Goal: Check status: Check status

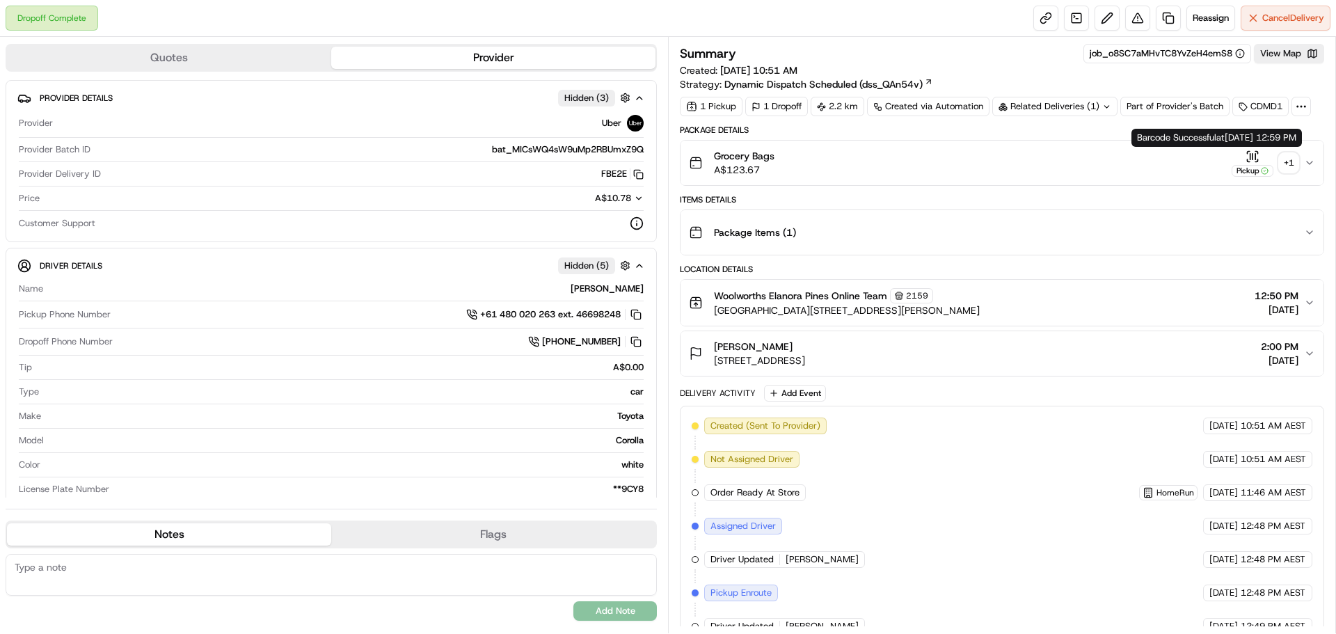
click at [1294, 163] on div "+ 1" at bounding box center [1288, 162] width 19 height 19
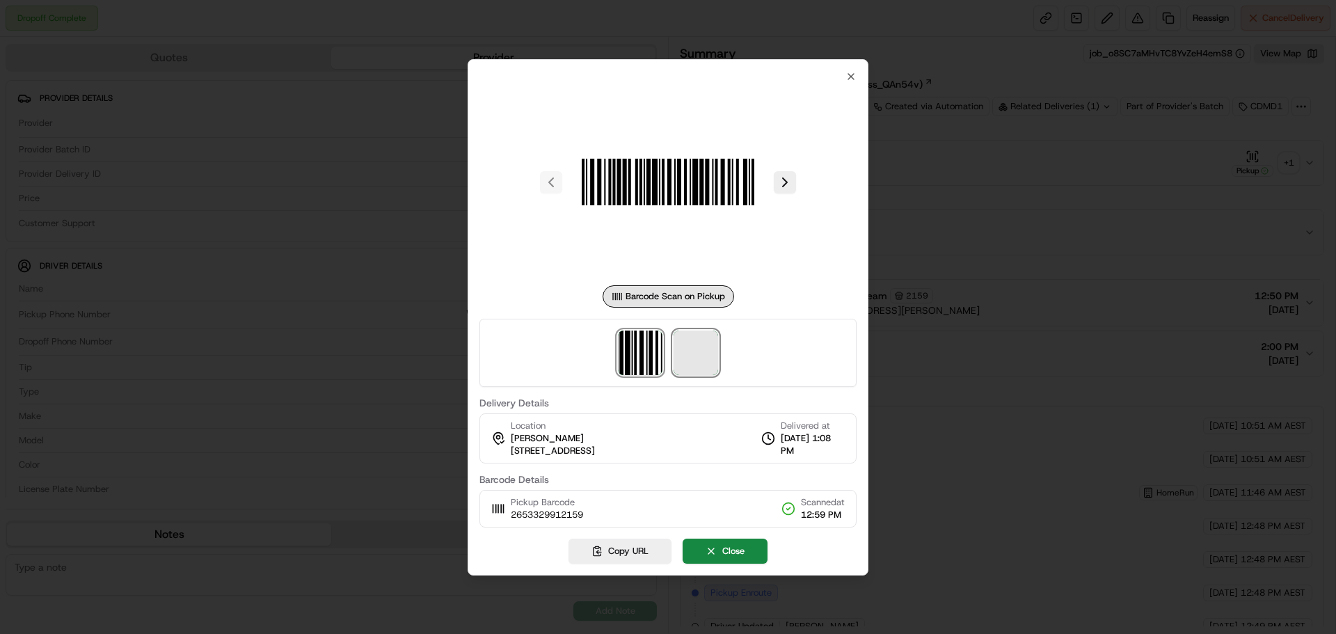
click at [692, 352] on span at bounding box center [696, 353] width 45 height 45
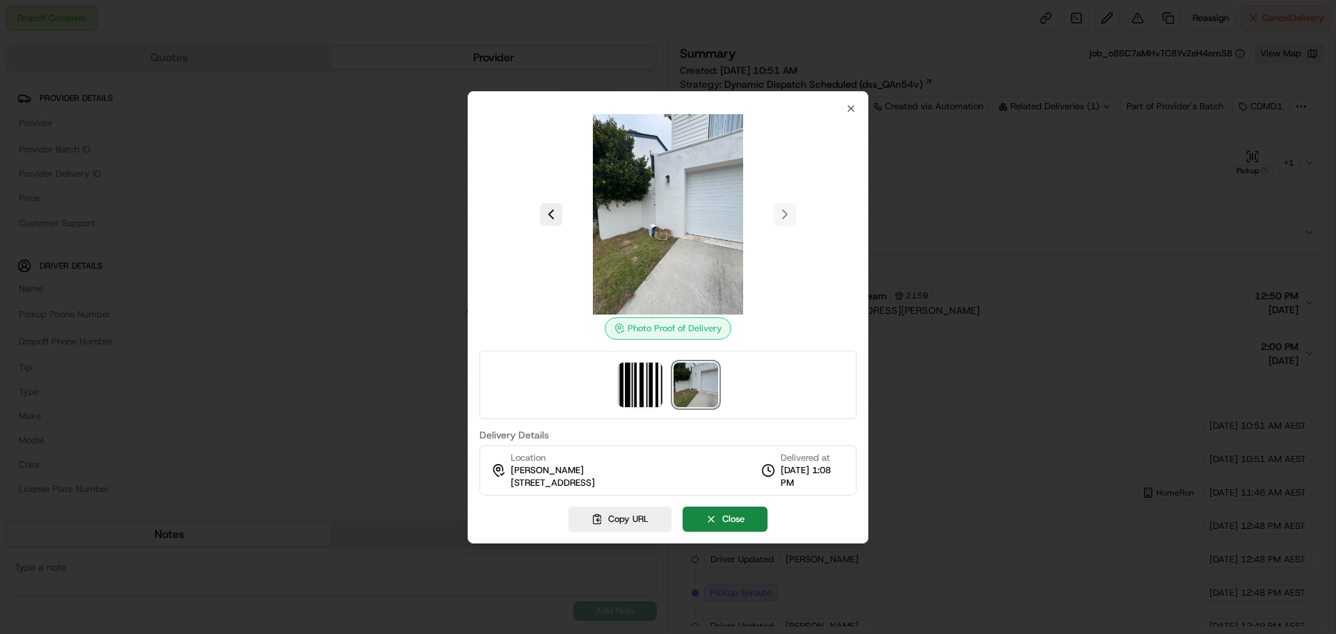
click at [730, 235] on img at bounding box center [668, 214] width 200 height 200
click at [849, 93] on div "Photo Proof of Delivery Delivery Details Location [GEOGRAPHIC_DATA] [GEOGRAPHIC…" at bounding box center [668, 317] width 401 height 452
click at [848, 105] on icon "button" at bounding box center [851, 108] width 11 height 11
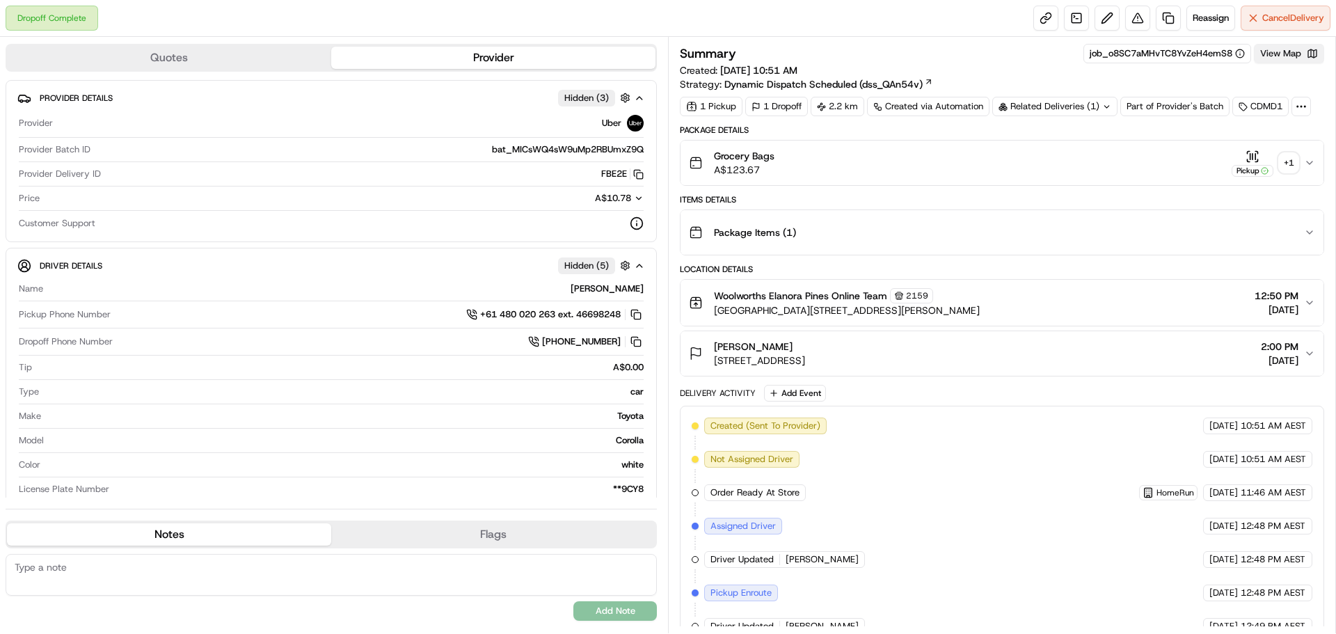
click at [1264, 45] on button "View Map" at bounding box center [1289, 53] width 70 height 19
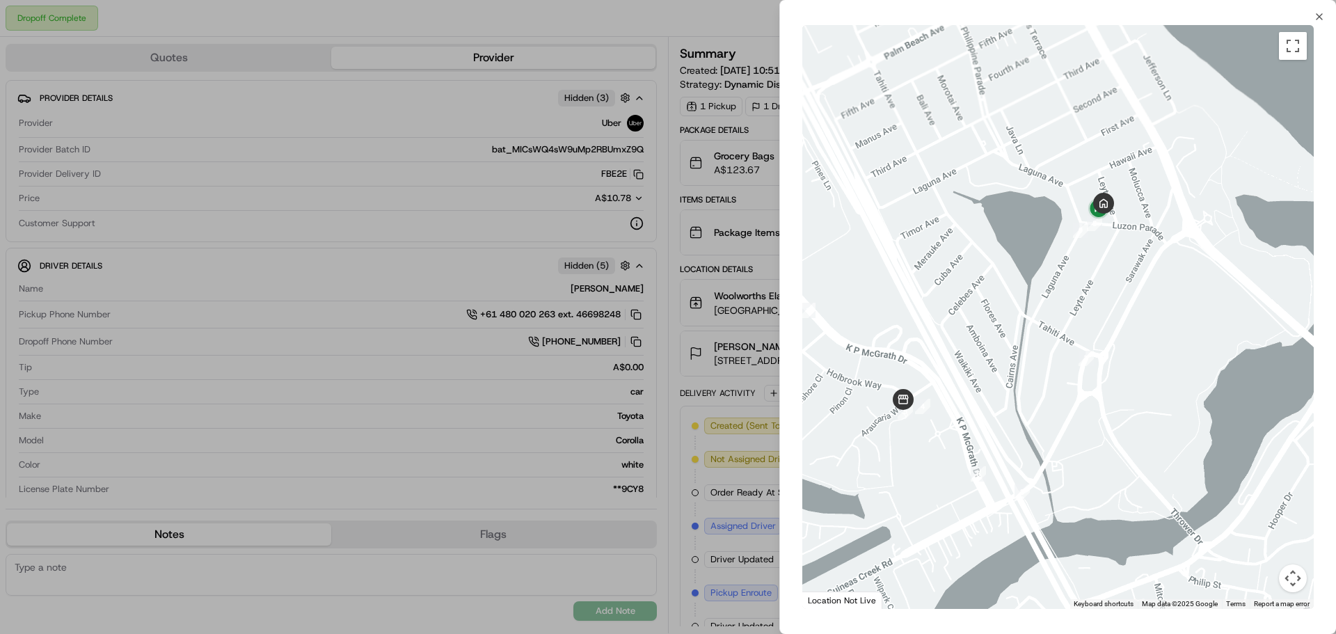
drag, startPoint x: 1036, startPoint y: 286, endPoint x: 1078, endPoint y: 262, distance: 48.0
click at [1078, 262] on div at bounding box center [1058, 317] width 512 height 584
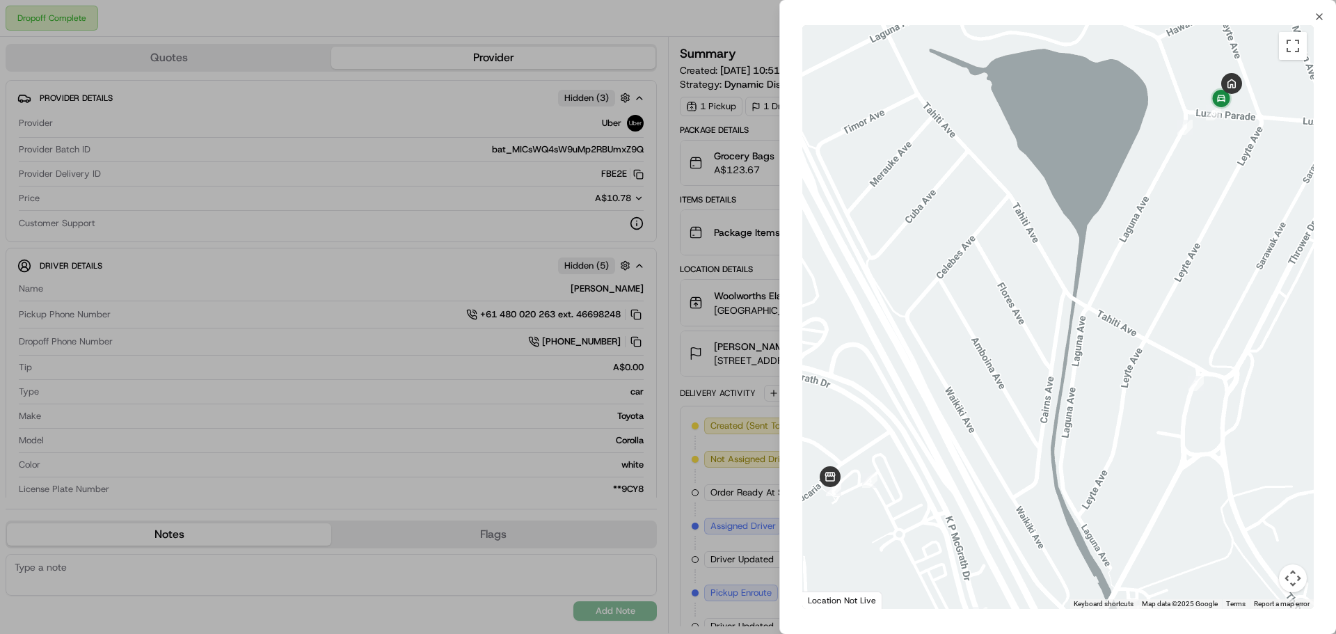
drag, startPoint x: 1078, startPoint y: 262, endPoint x: 1051, endPoint y: 273, distance: 29.3
click at [1051, 273] on div at bounding box center [1058, 317] width 512 height 584
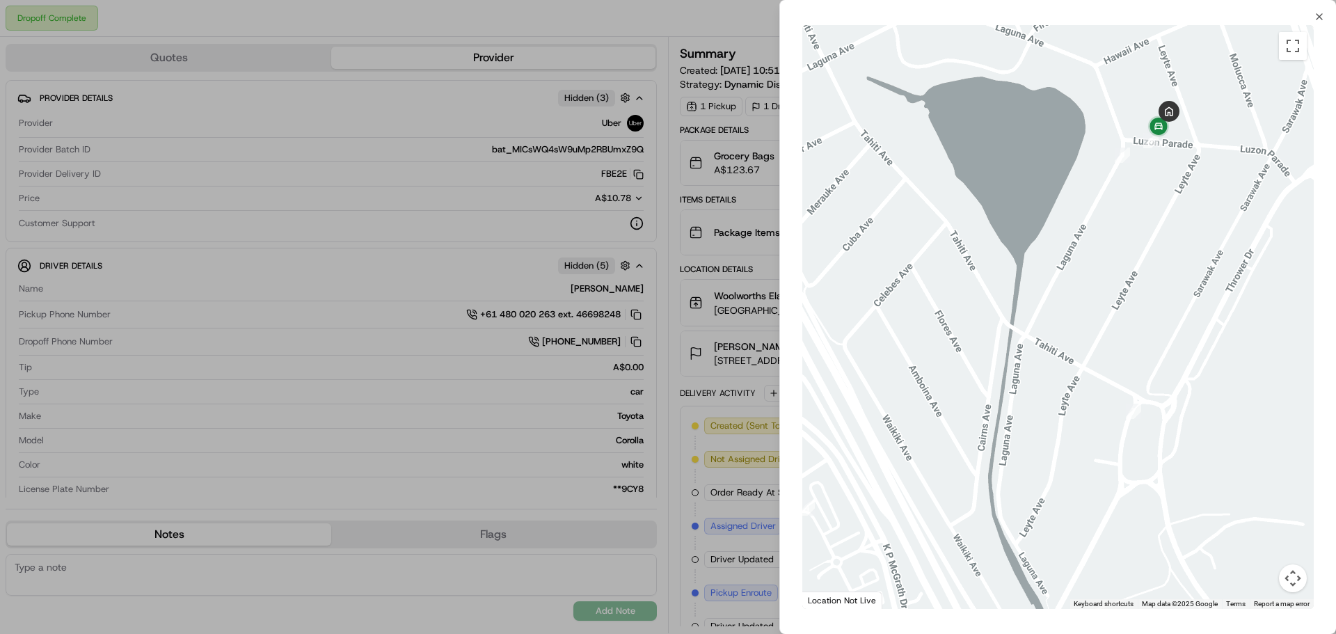
drag, startPoint x: 1056, startPoint y: 272, endPoint x: 1069, endPoint y: 272, distance: 12.5
click at [1069, 272] on div at bounding box center [1058, 317] width 512 height 584
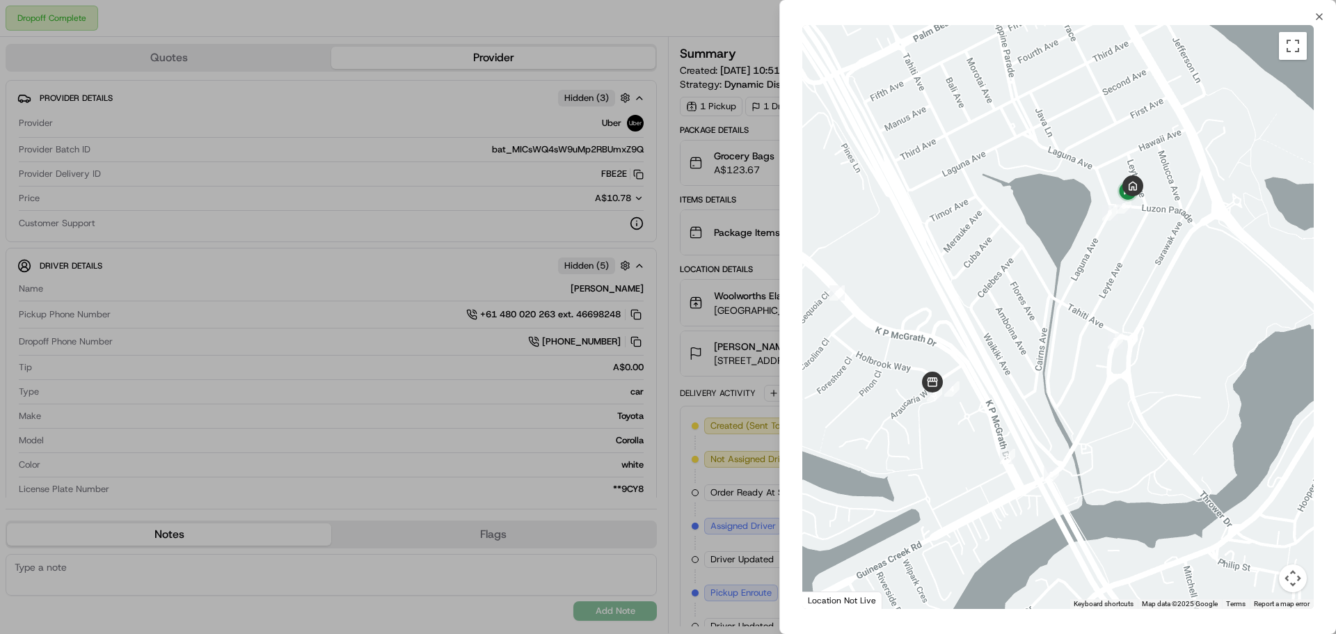
click at [739, 99] on div at bounding box center [668, 317] width 1336 height 634
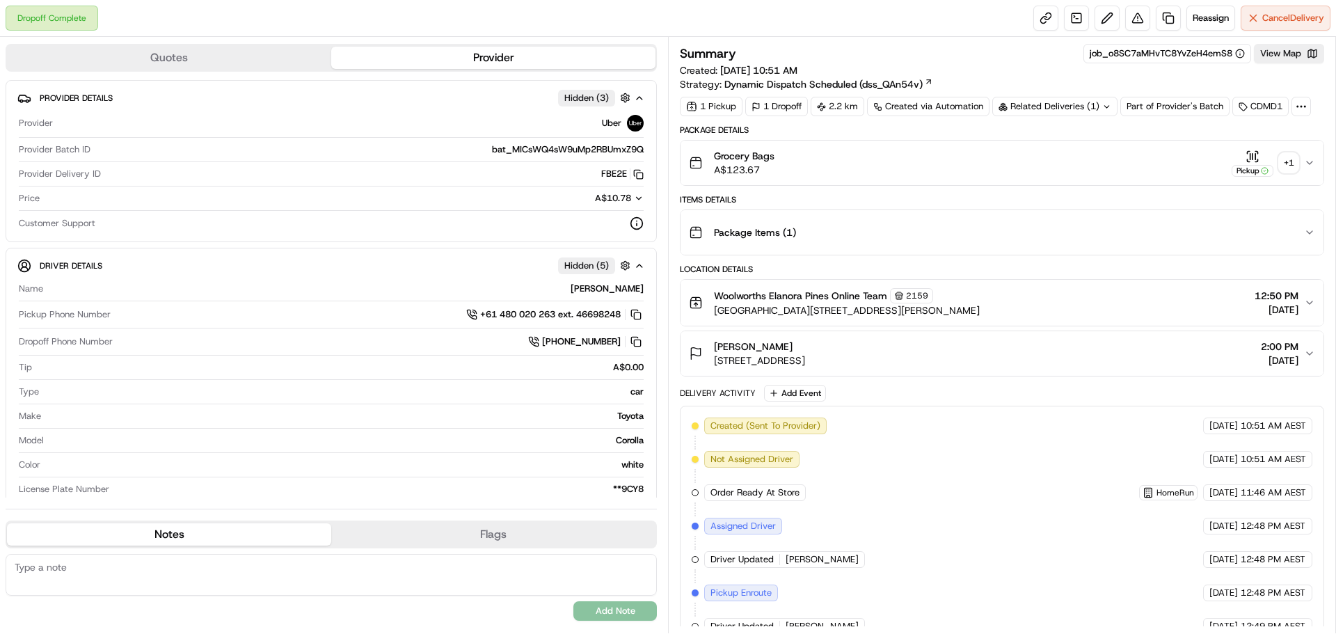
click at [1069, 97] on div "Related Deliveries (1)" at bounding box center [1054, 106] width 125 height 19
click at [1080, 132] on span "ord_o8SC7aMHvTC8YvZeH4emS8" at bounding box center [1067, 138] width 143 height 13
click at [1190, 177] on button "Grocery Bags A$123.67 Pickup + 1" at bounding box center [1002, 163] width 643 height 45
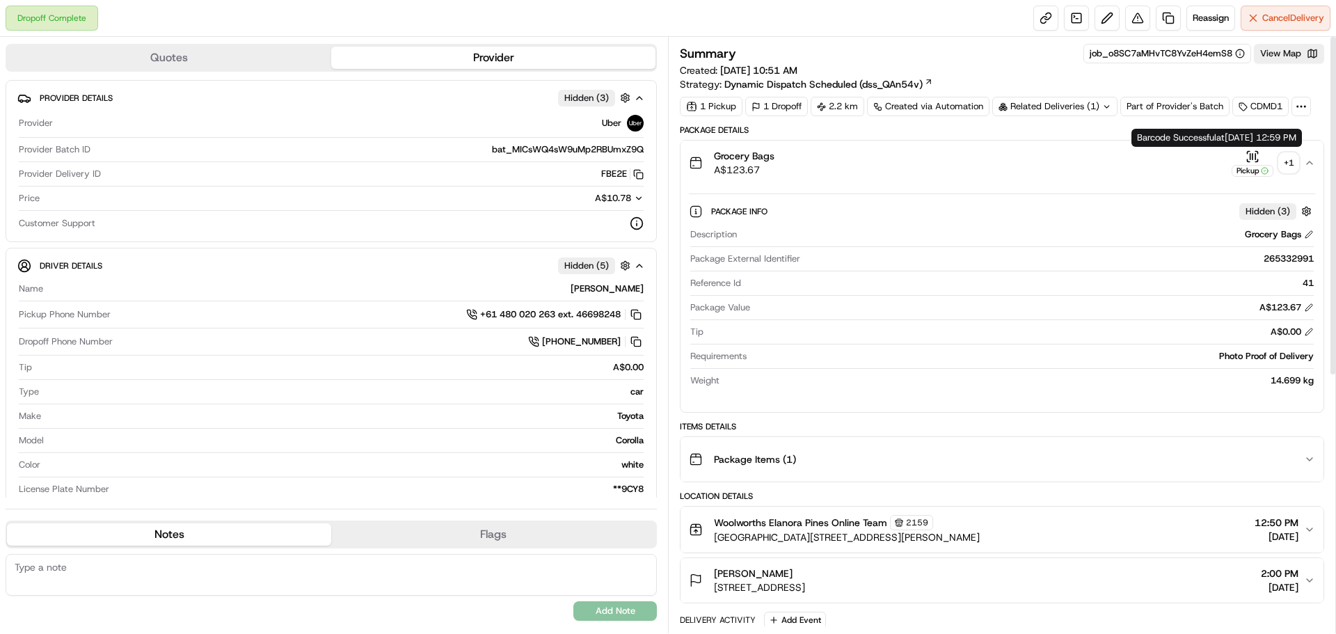
click at [1264, 153] on div "Pickup" at bounding box center [1253, 163] width 42 height 27
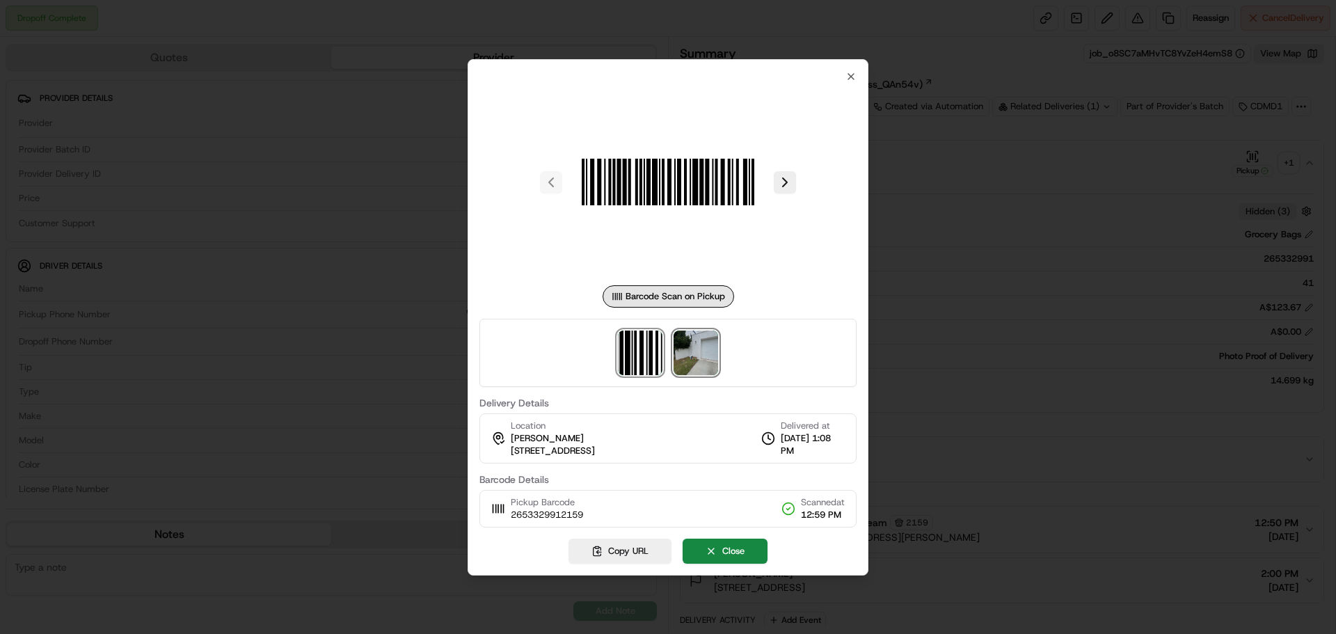
click at [688, 337] on img at bounding box center [696, 353] width 45 height 45
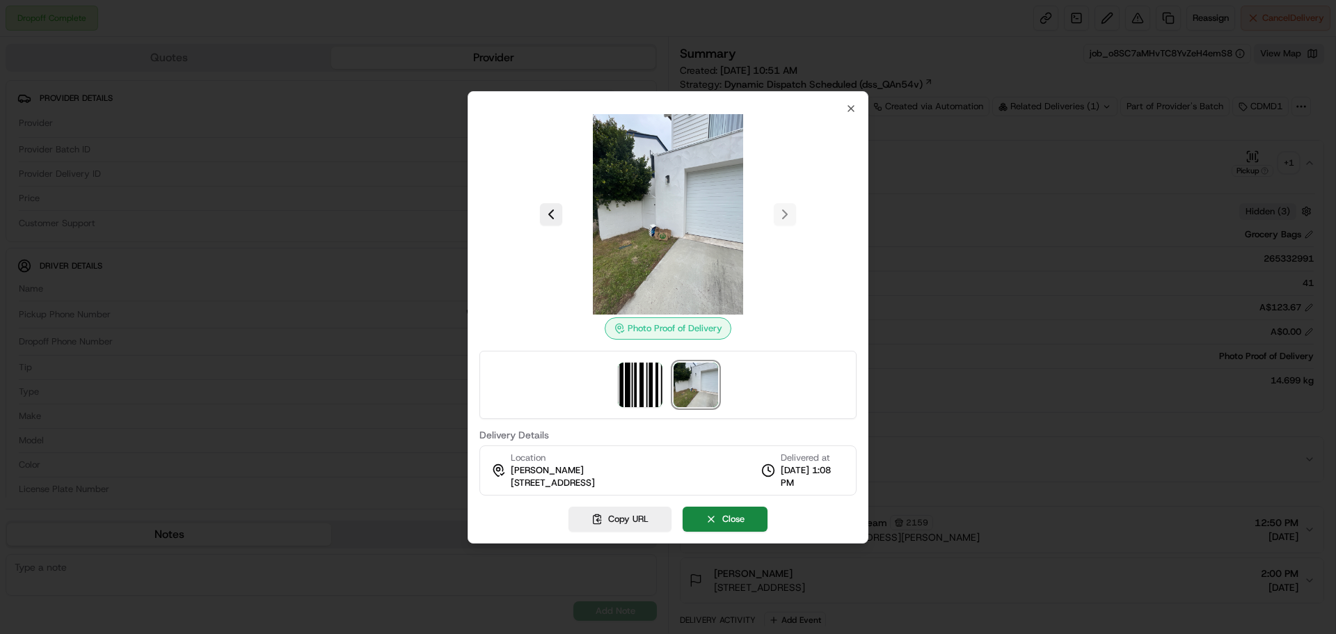
click at [897, 242] on div at bounding box center [668, 317] width 1336 height 634
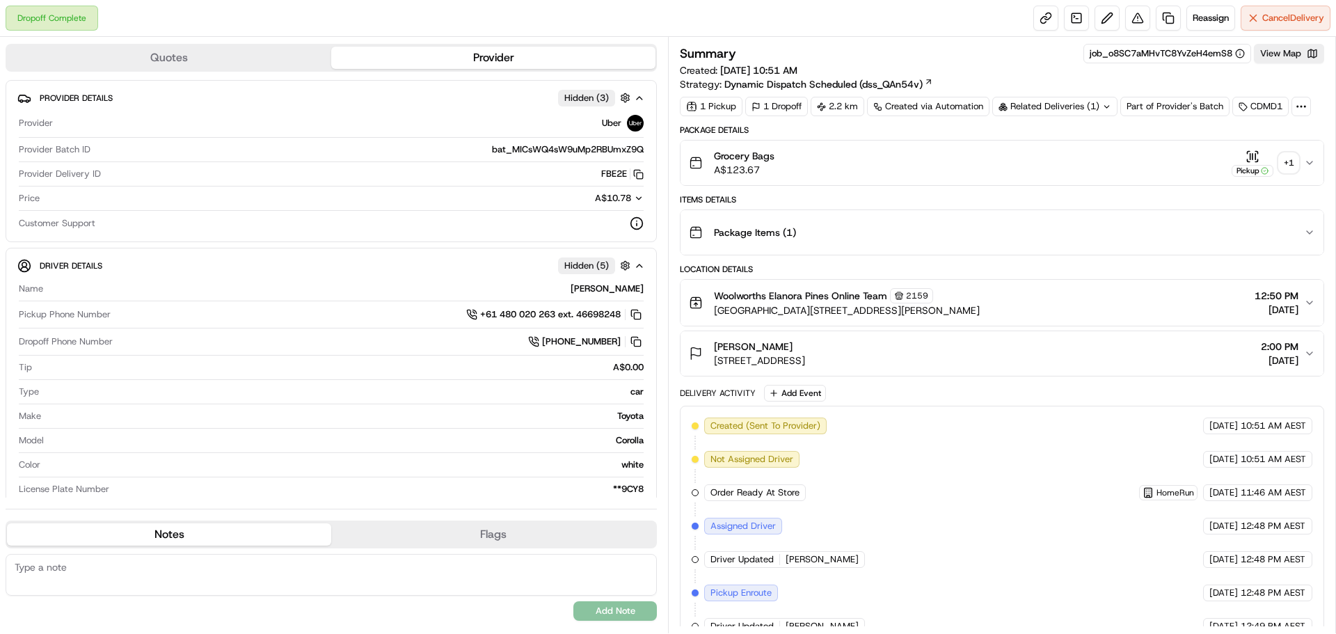
click at [1189, 168] on div "Grocery Bags A$123.67 Pickup + 1" at bounding box center [996, 163] width 615 height 28
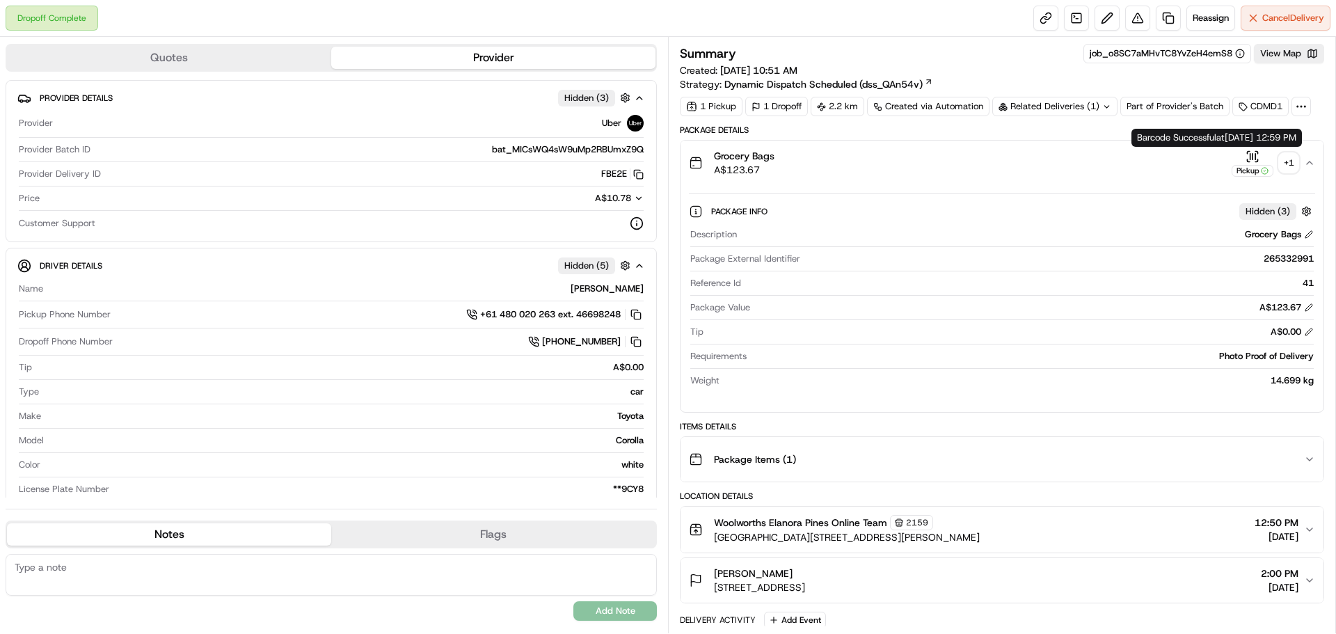
click at [1253, 175] on div "Pickup" at bounding box center [1253, 171] width 42 height 12
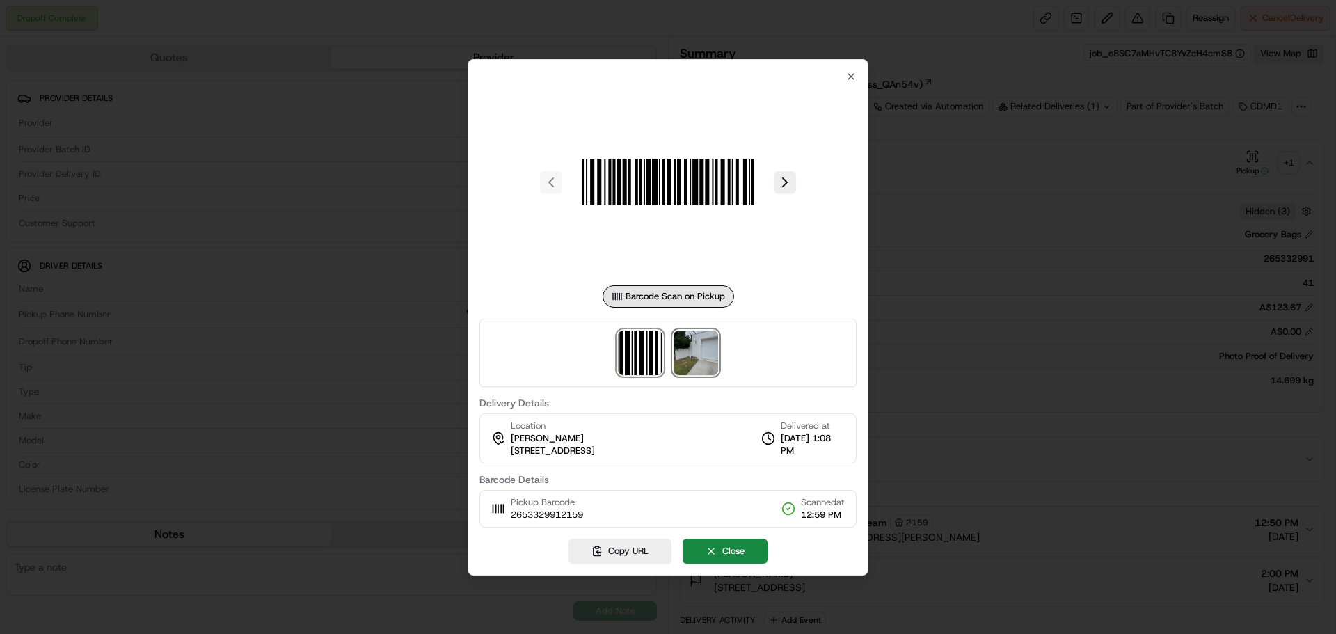
click at [706, 336] on img at bounding box center [696, 353] width 45 height 45
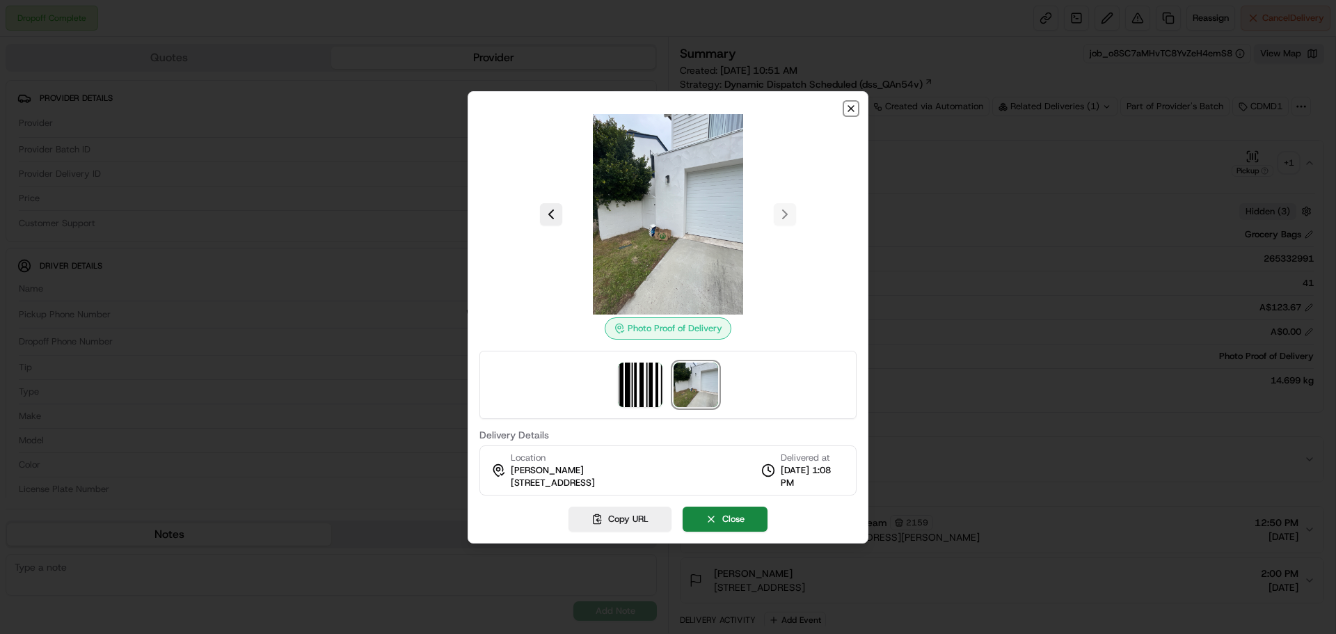
click at [853, 107] on icon "button" at bounding box center [851, 108] width 11 height 11
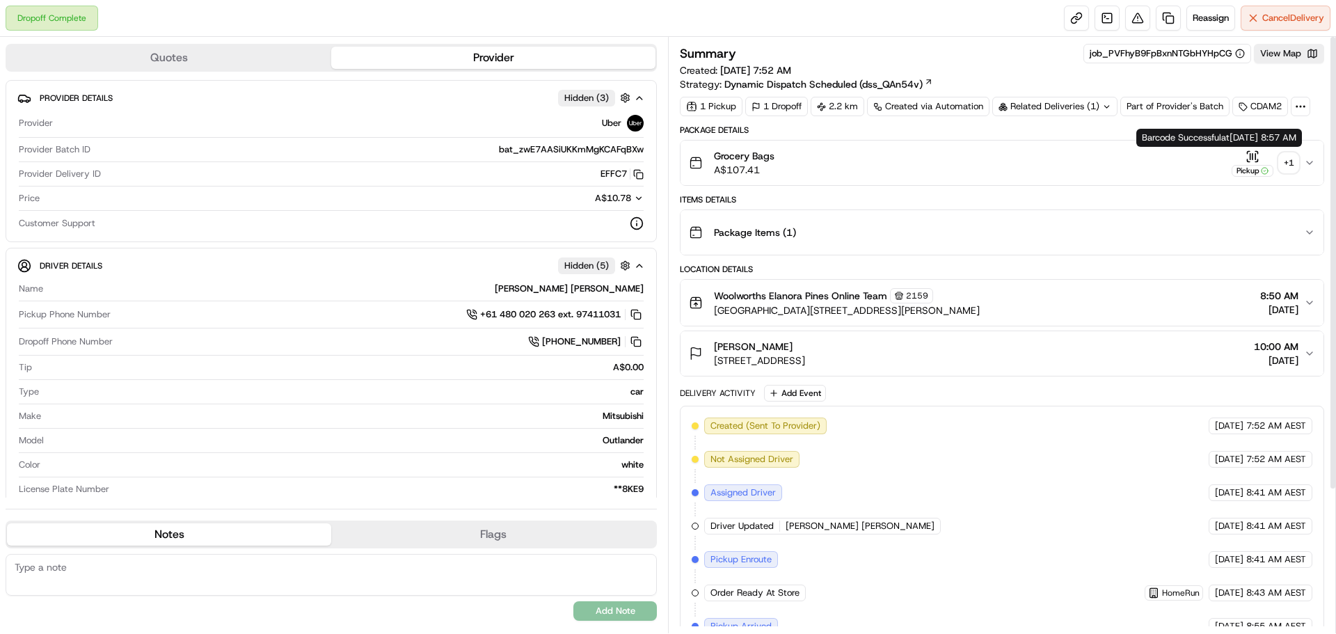
click at [1276, 168] on button "Pickup + 1" at bounding box center [1265, 163] width 67 height 27
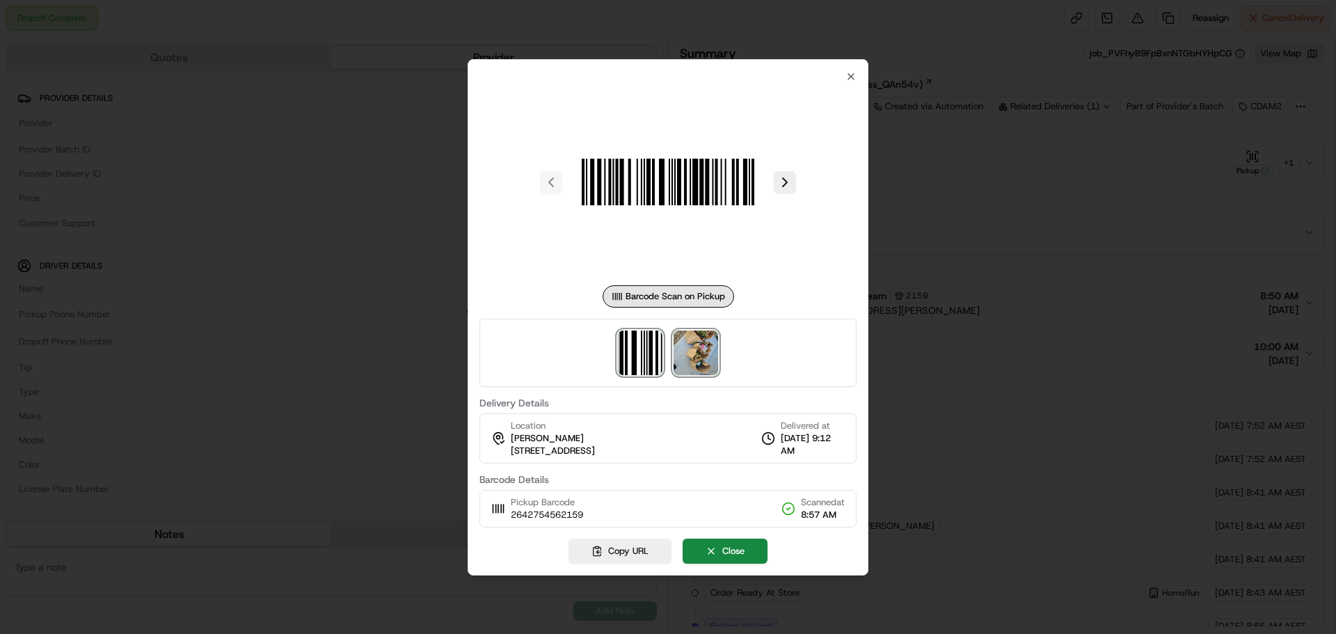
click at [689, 365] on img at bounding box center [696, 353] width 45 height 45
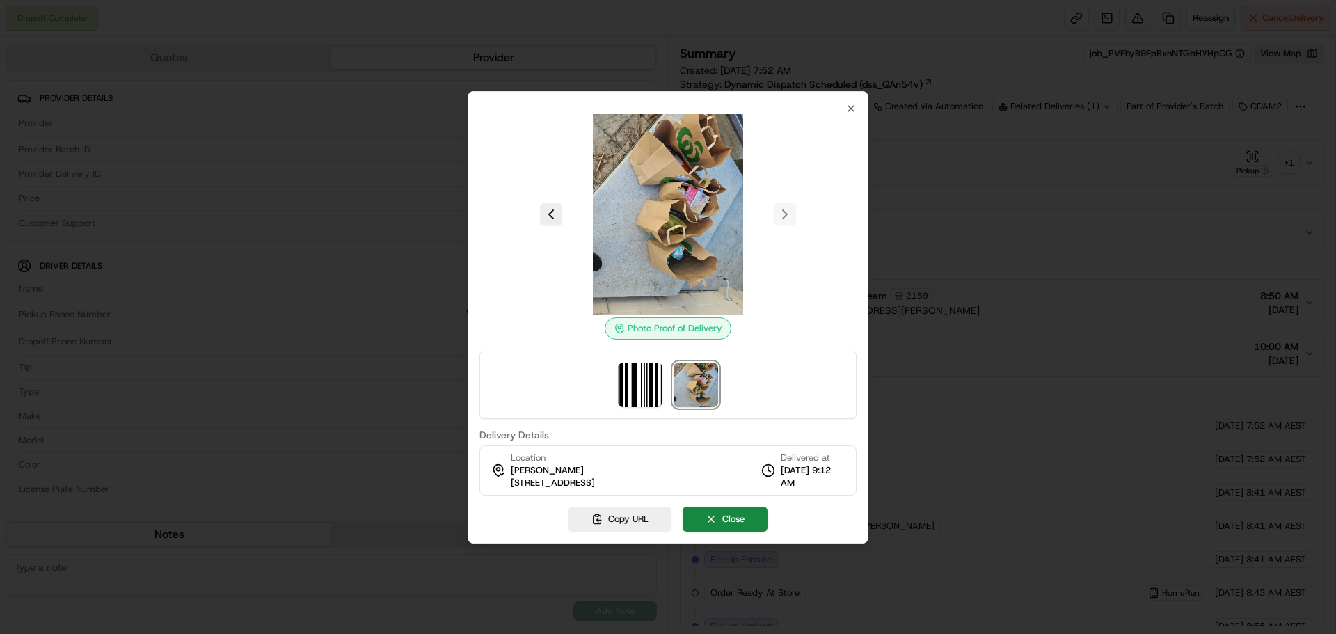
click at [709, 182] on img at bounding box center [668, 214] width 200 height 200
click at [853, 103] on icon "button" at bounding box center [851, 108] width 11 height 11
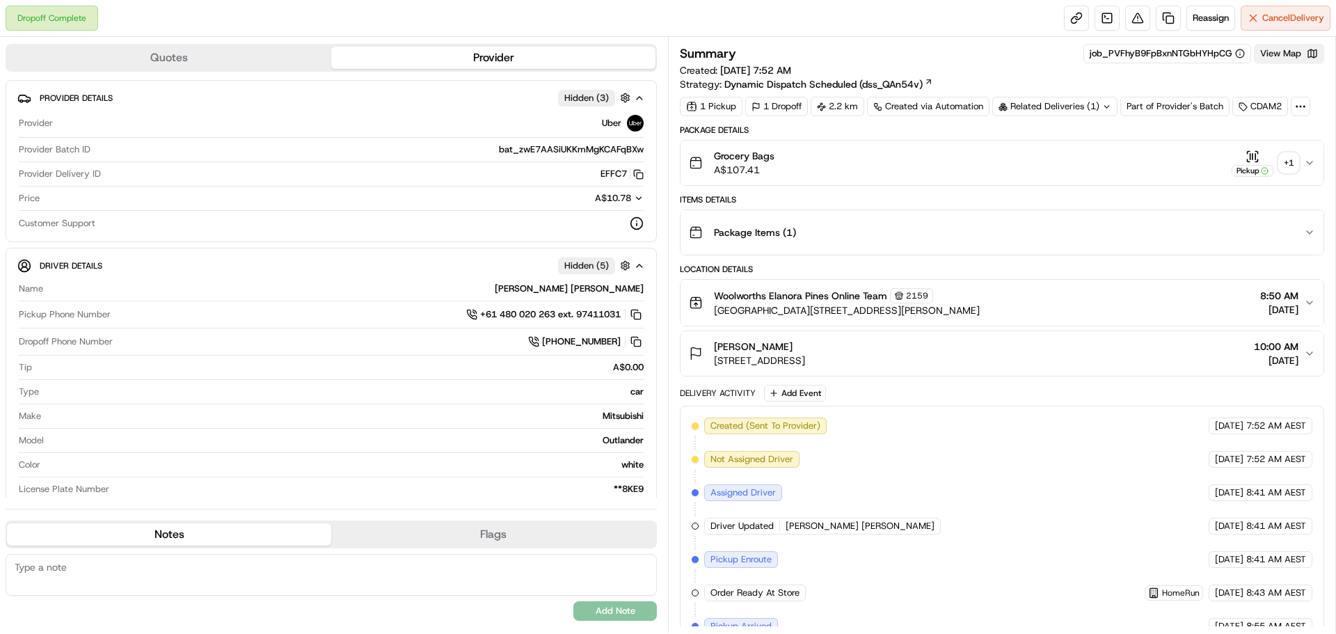
click at [1268, 58] on button "View Map" at bounding box center [1289, 53] width 70 height 19
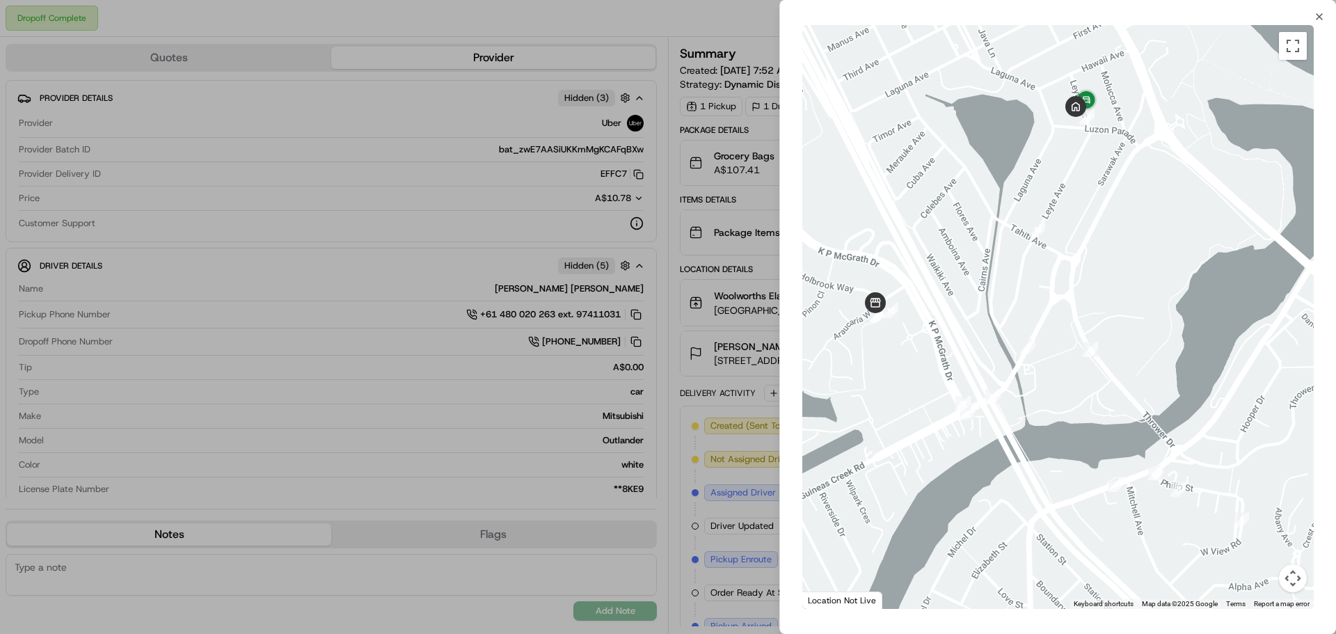
click at [770, 48] on div at bounding box center [668, 317] width 1336 height 634
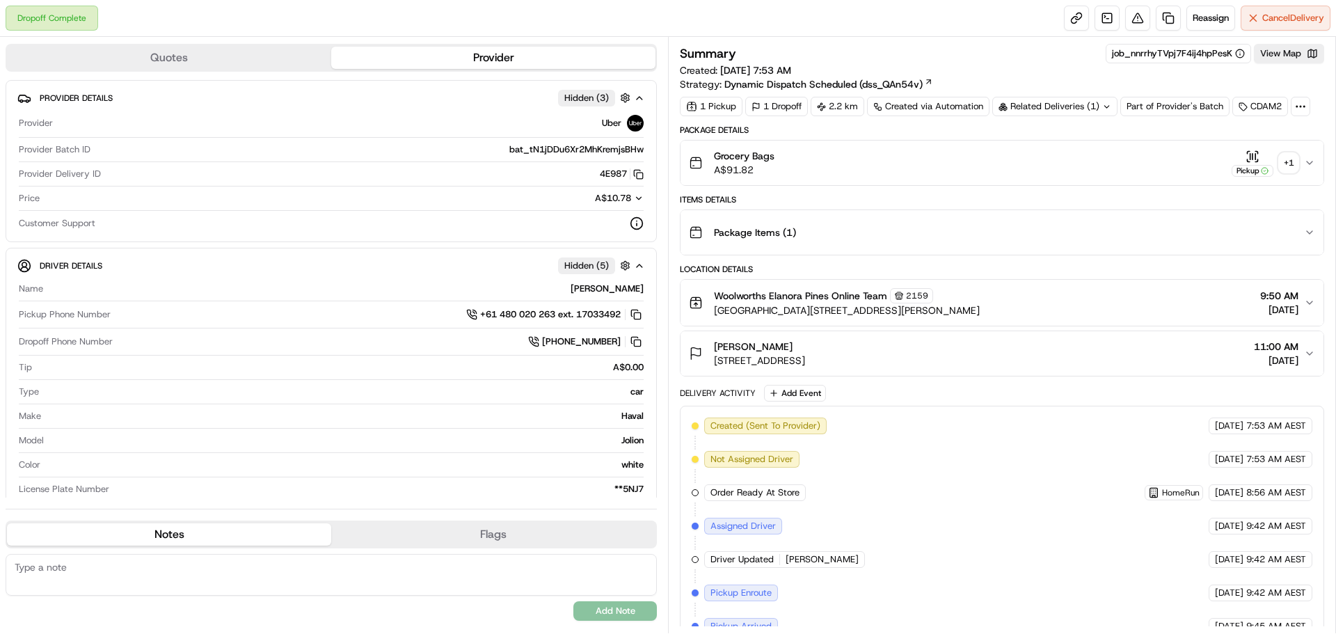
click at [1214, 171] on div "Grocery Bags A$91.82 Pickup + 1" at bounding box center [996, 163] width 615 height 28
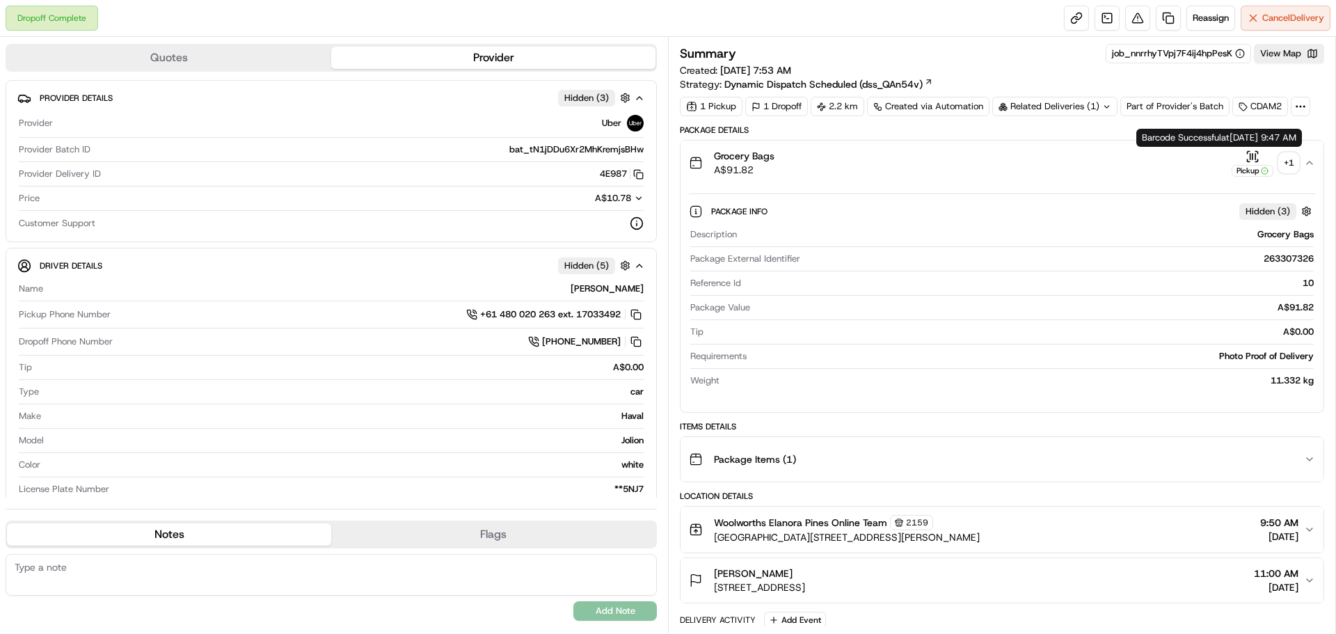
click at [1245, 171] on div "Pickup" at bounding box center [1253, 171] width 42 height 12
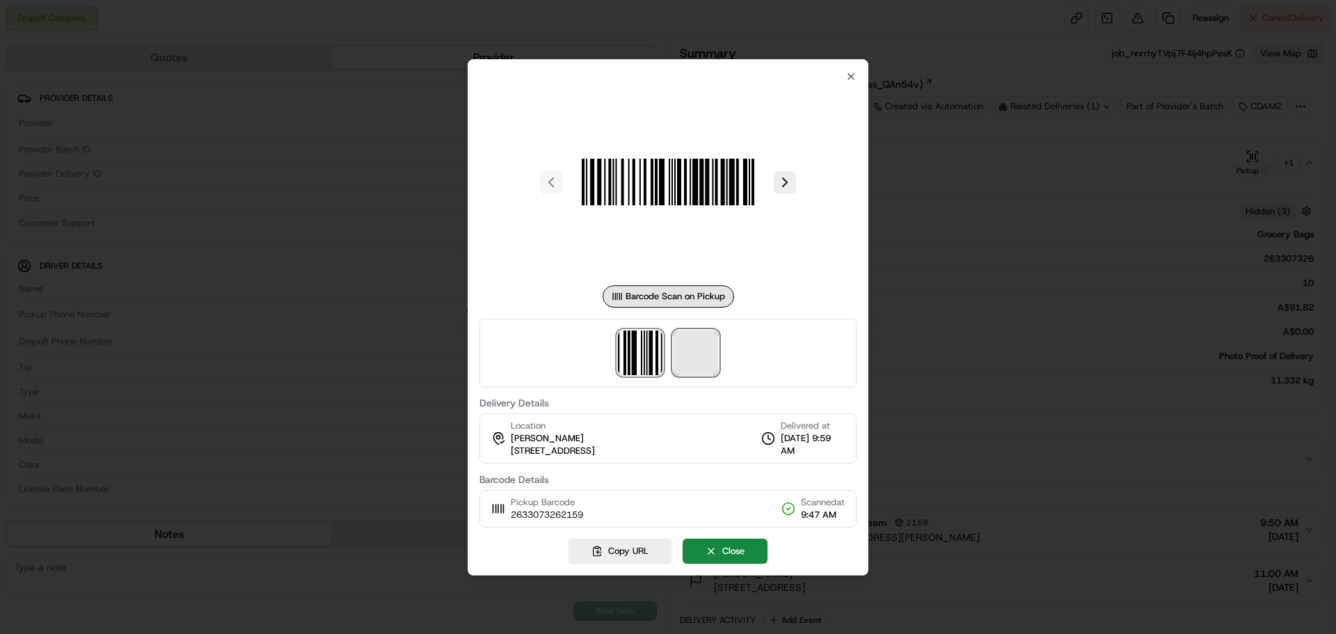
click at [699, 356] on span at bounding box center [696, 353] width 45 height 45
